Goal: Task Accomplishment & Management: Use online tool/utility

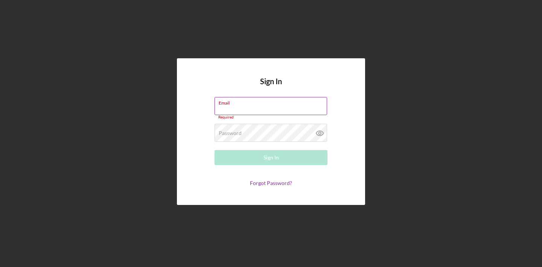
click at [247, 109] on input "Email" at bounding box center [270, 106] width 112 height 18
click at [423, 50] on div "Sign In Email Required Password Required Sign In Forgot Password?" at bounding box center [271, 131] width 534 height 263
